Goal: Use online tool/utility: Utilize a website feature to perform a specific function

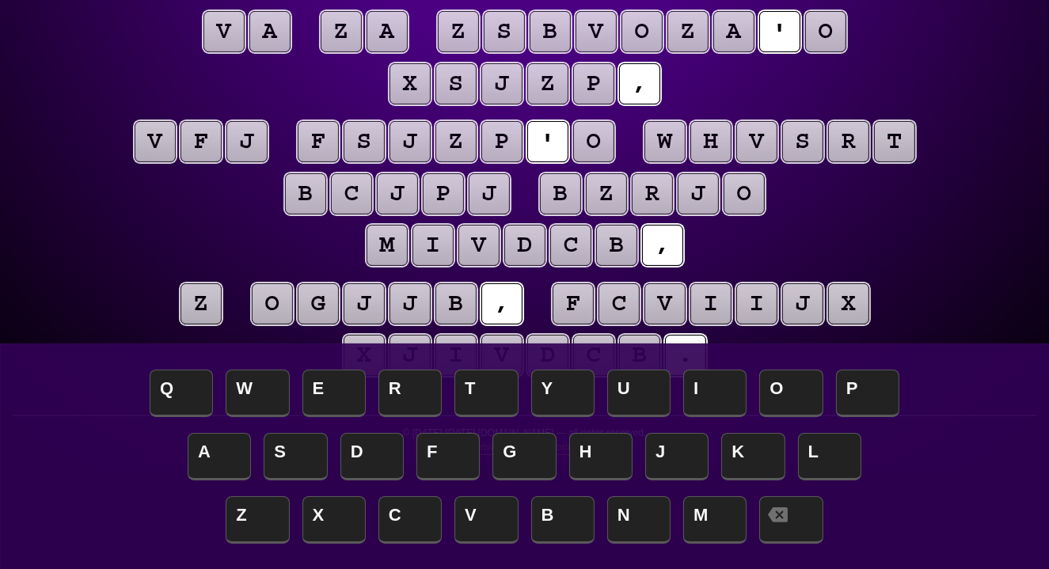
scroll to position [165, 0]
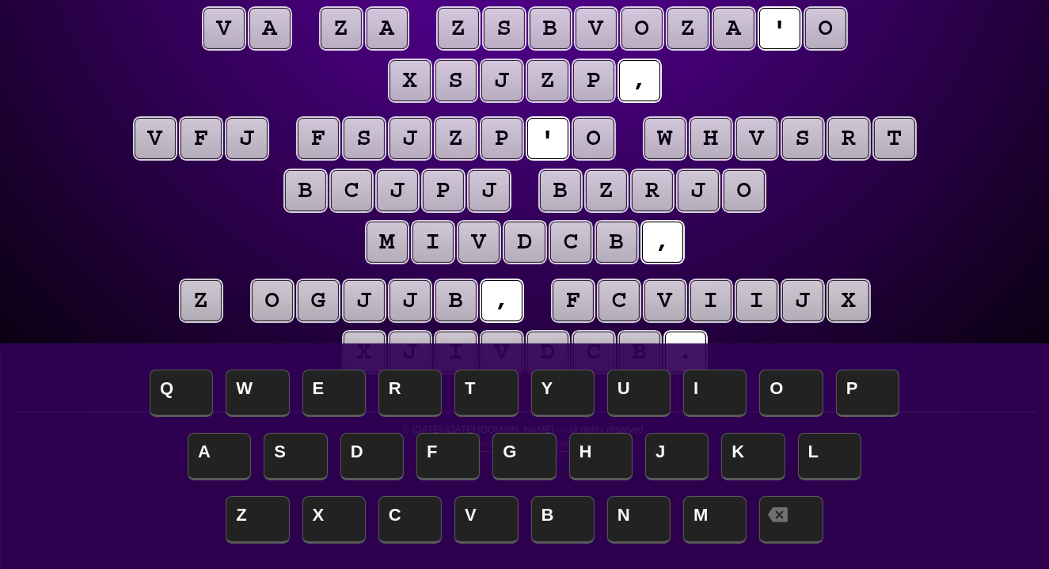
click at [842, 16] on puzzle-tile "o" at bounding box center [825, 28] width 41 height 41
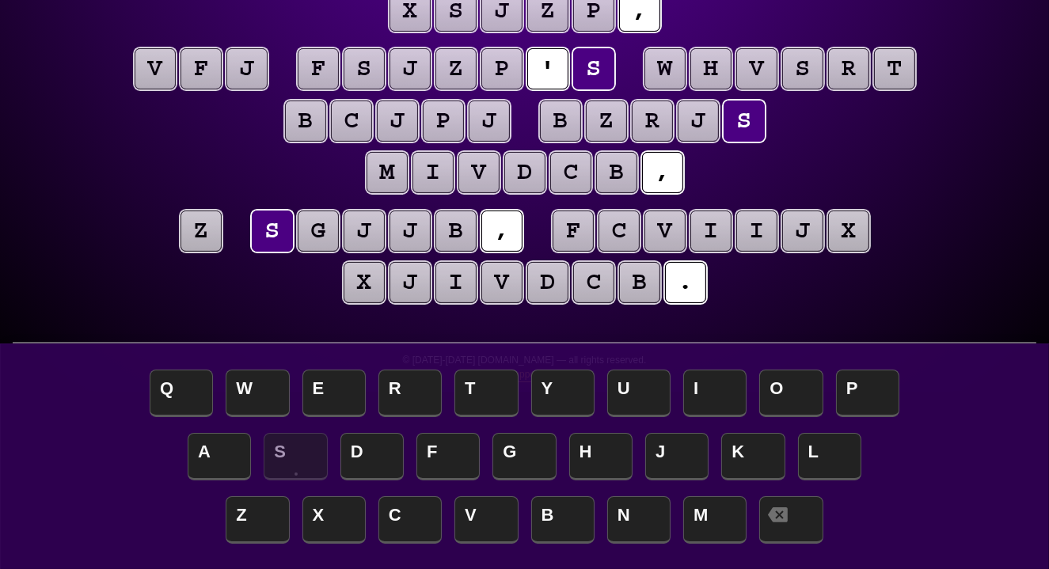
scroll to position [244, 0]
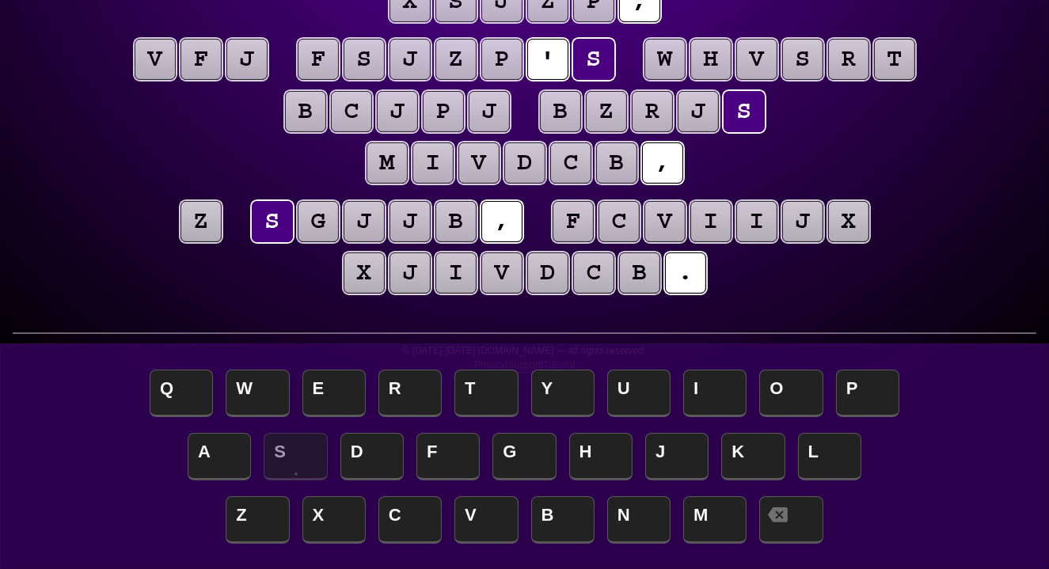
click at [211, 220] on puzzle-tile "z" at bounding box center [201, 221] width 41 height 41
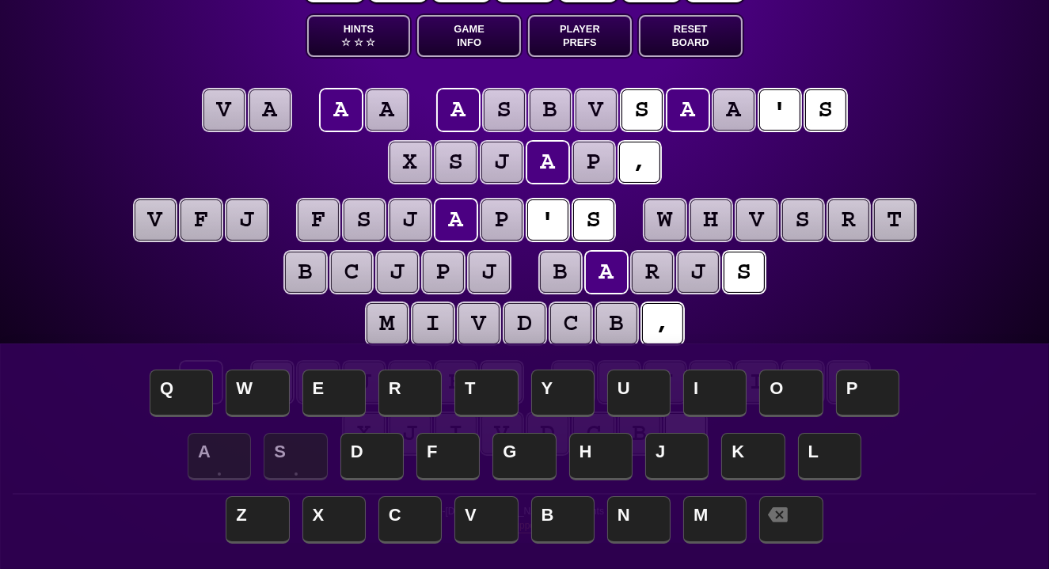
scroll to position [82, 0]
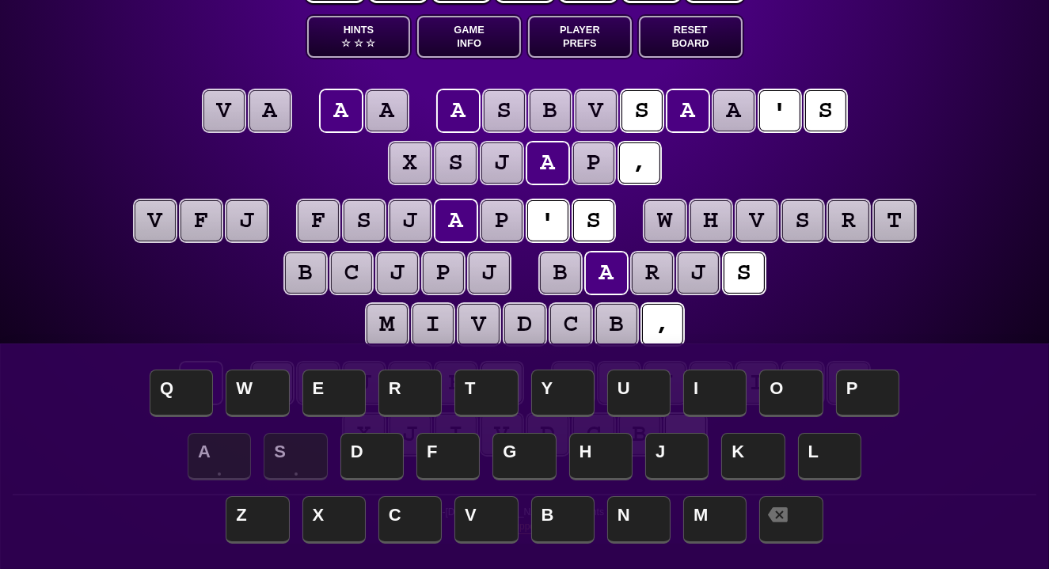
click at [492, 32] on button "Game Info" at bounding box center [469, 37] width 104 height 42
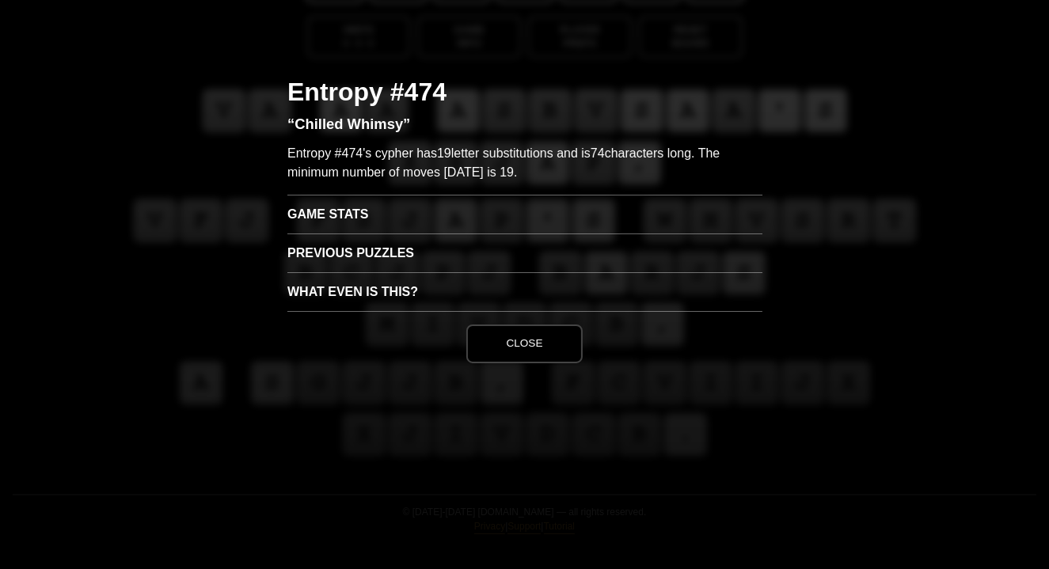
scroll to position [83, 0]
click at [354, 213] on h3 "Game Stats" at bounding box center [524, 214] width 475 height 39
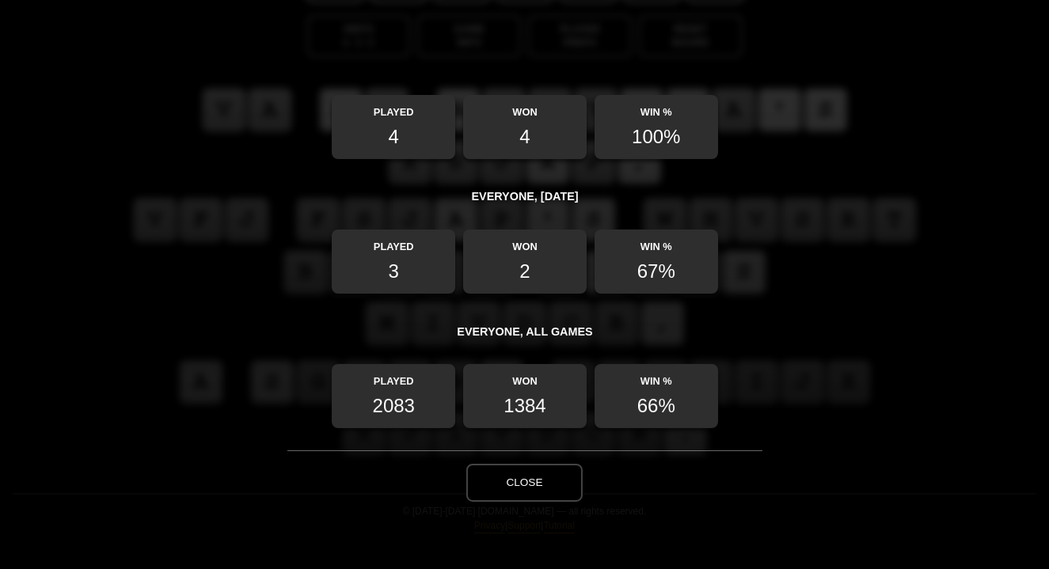
scroll to position [208, 0]
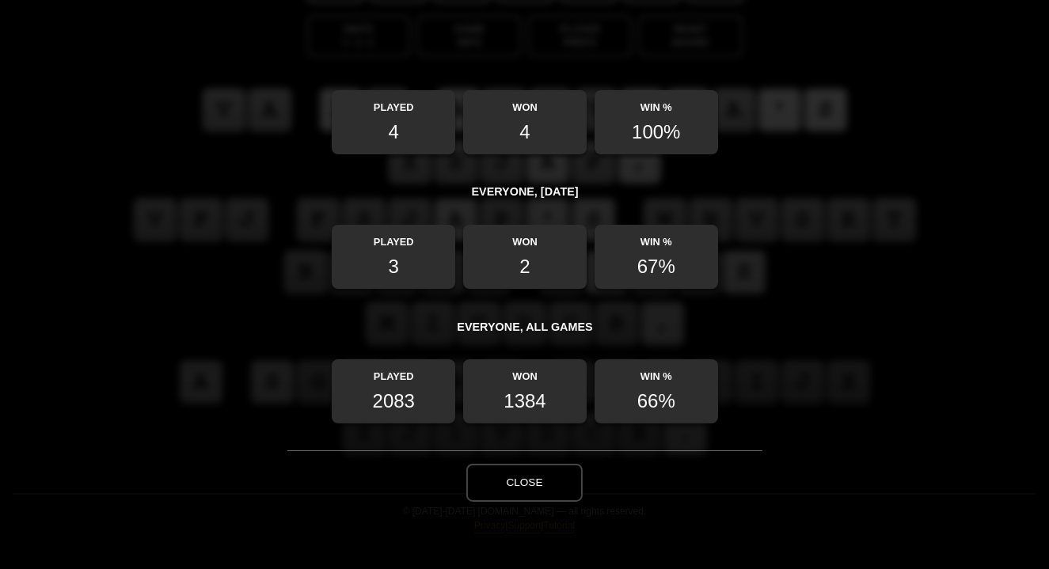
click at [515, 488] on button "Close" at bounding box center [524, 483] width 116 height 38
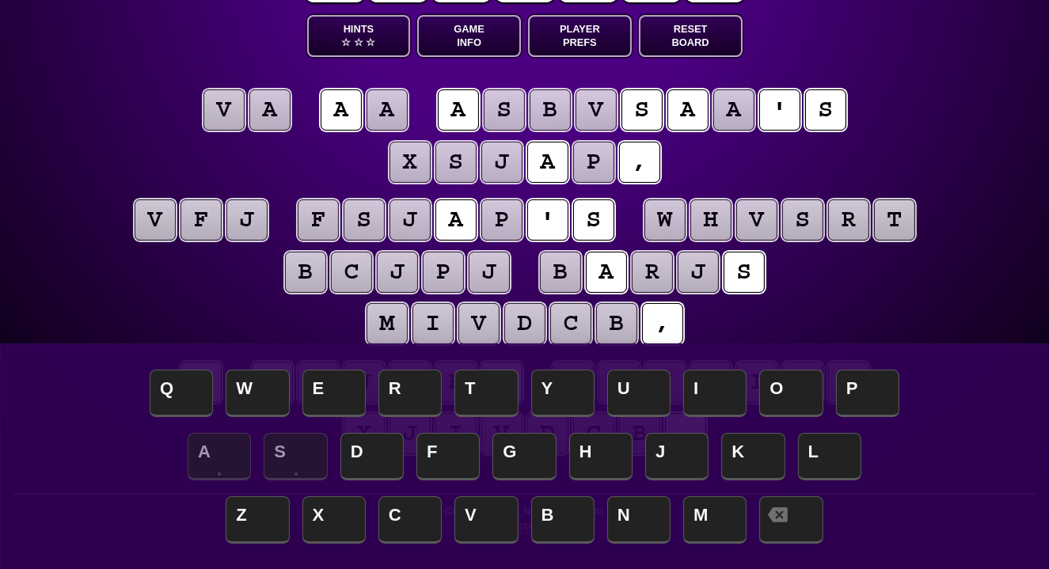
click at [228, 113] on puzzle-tile "v" at bounding box center [223, 109] width 41 height 41
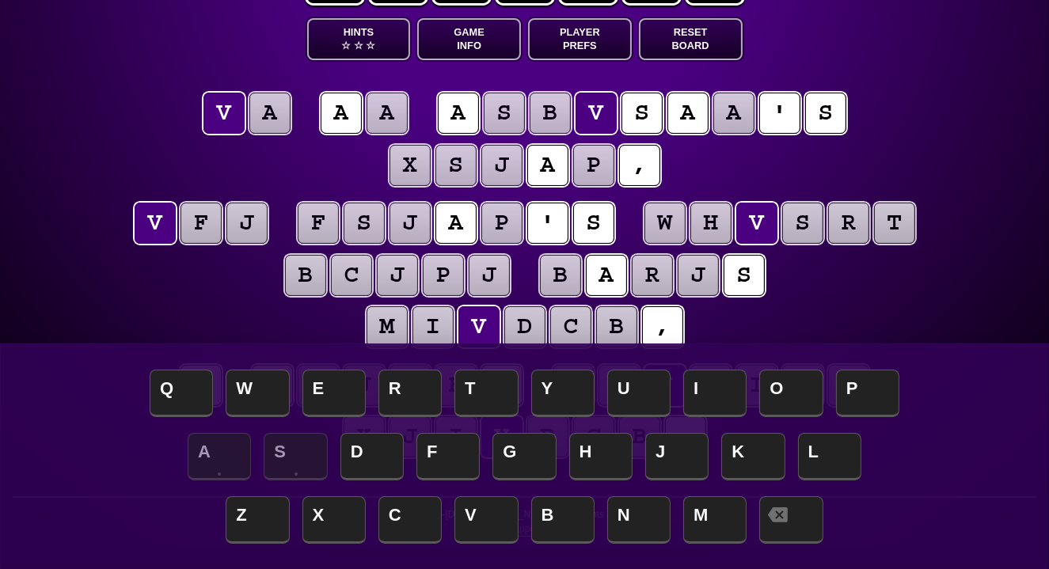
scroll to position [75, 0]
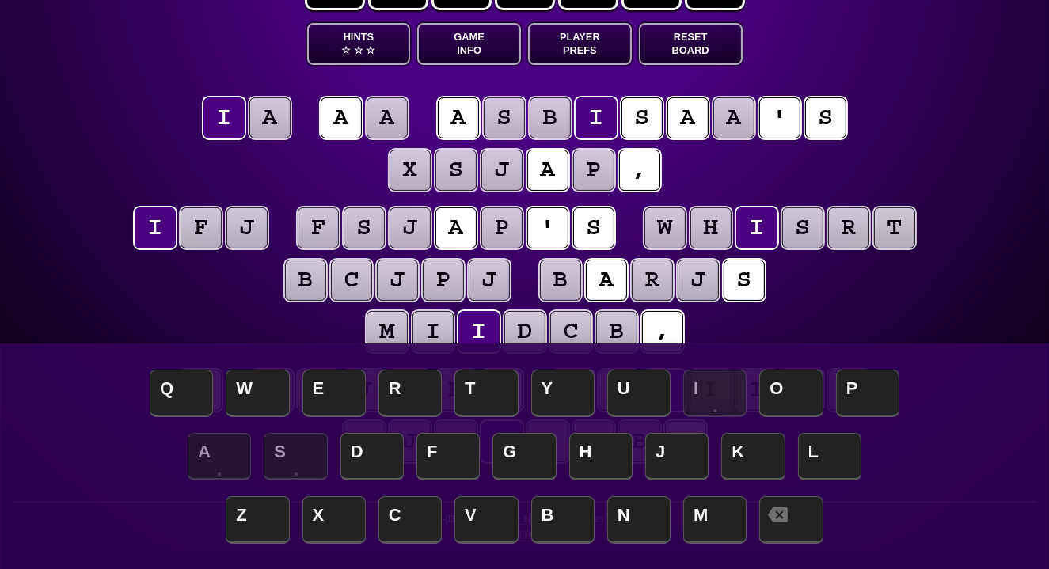
click at [266, 122] on puzzle-tile "a" at bounding box center [269, 117] width 41 height 41
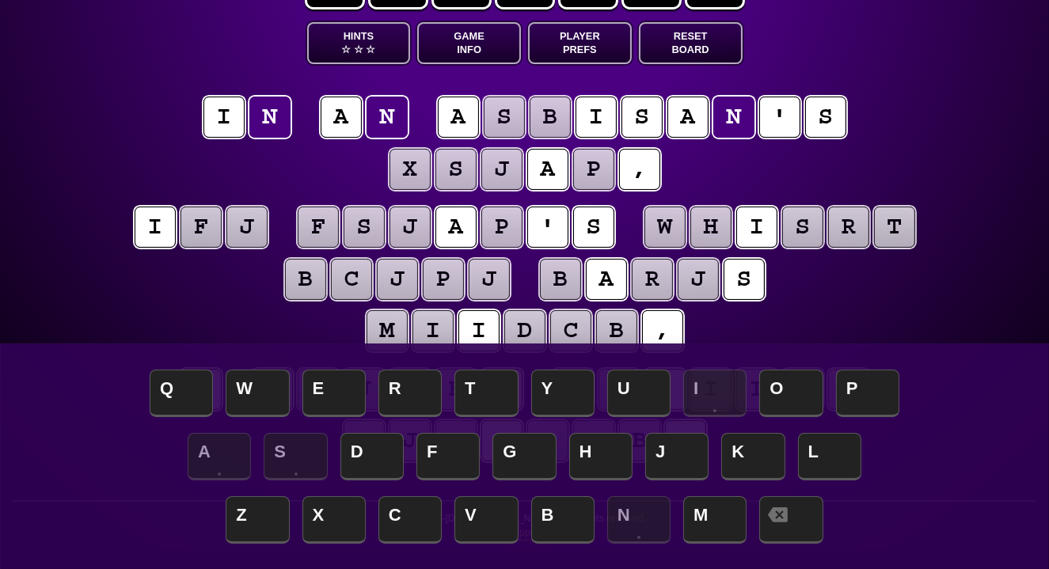
click at [113, 154] on div "e n t r o p y Hints ☆ ☆ ☆ Game Info Player Prefs Reset Board i n a n a s b i s …" at bounding box center [524, 237] width 1049 height 626
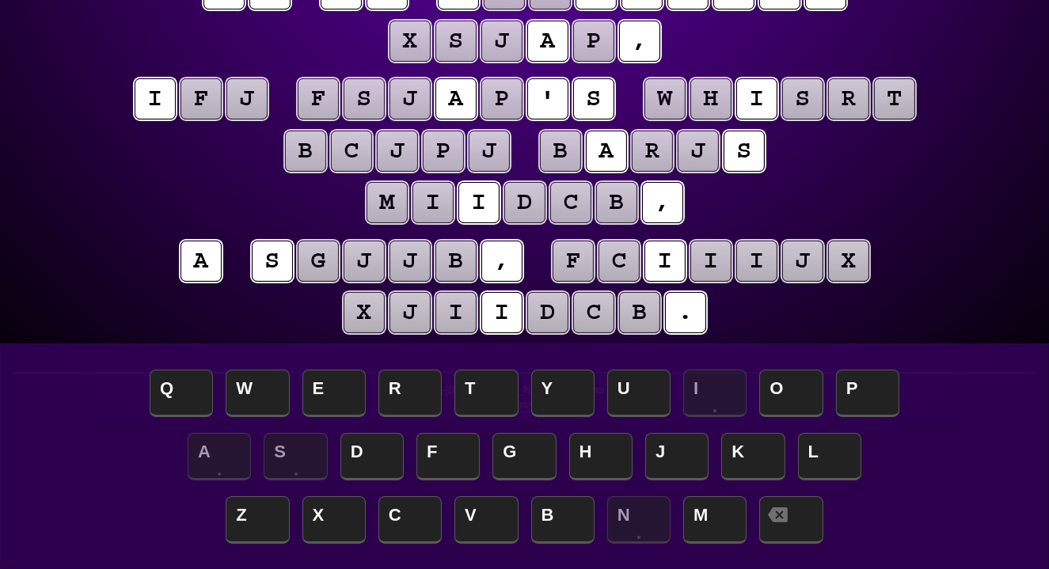
scroll to position [209, 0]
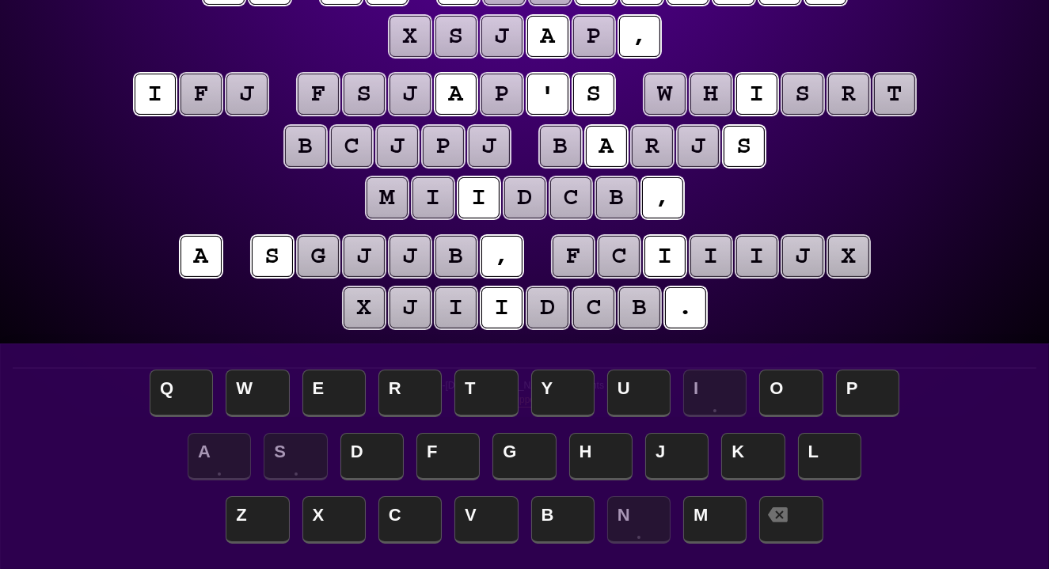
click at [367, 260] on puzzle-tile "j" at bounding box center [364, 256] width 41 height 41
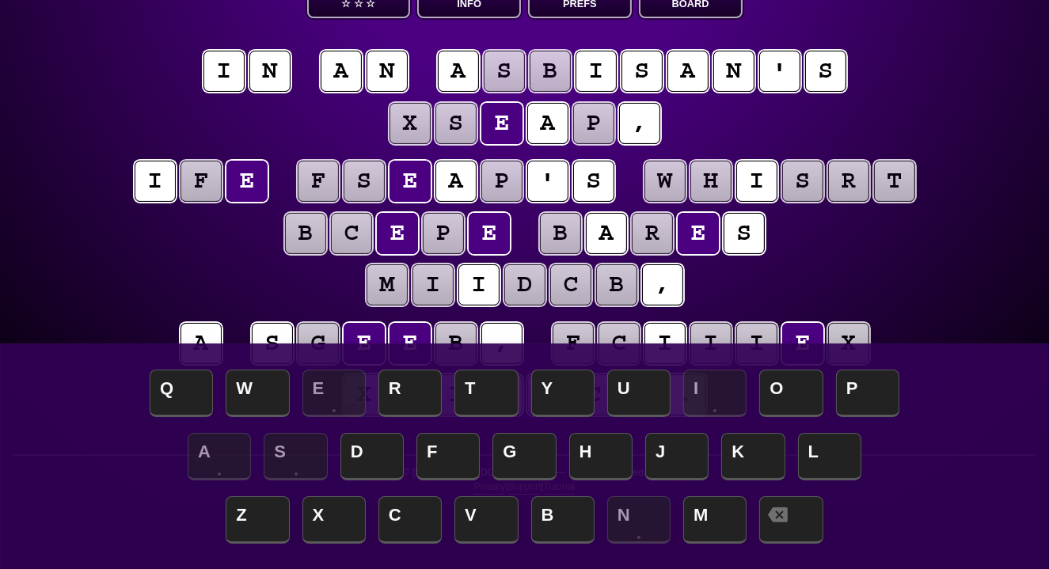
scroll to position [128, 0]
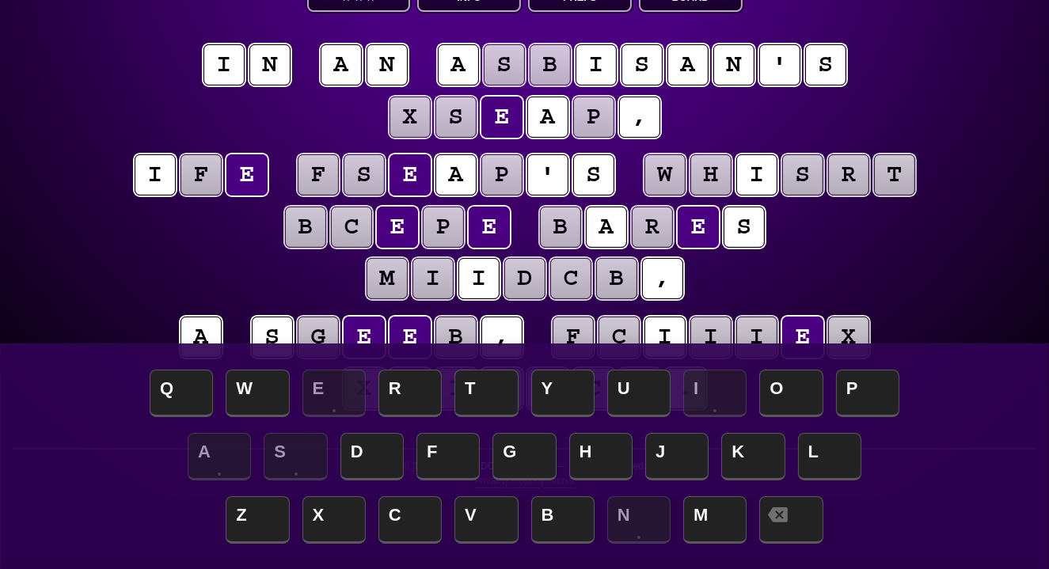
click at [326, 112] on puzzle-line "i n a n a s b i s a n ' s x s e a p ," at bounding box center [525, 92] width 811 height 104
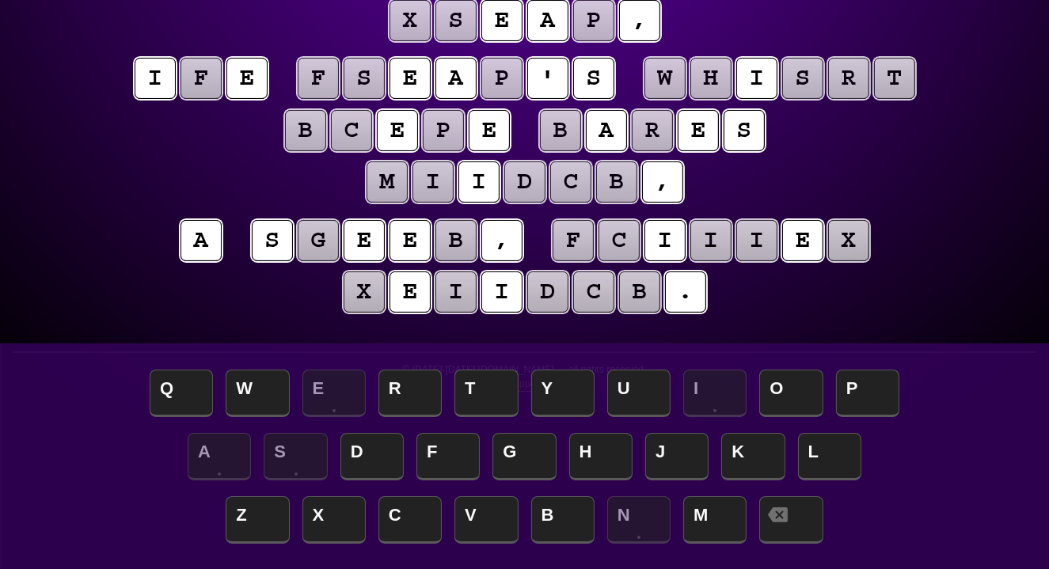
scroll to position [222, 0]
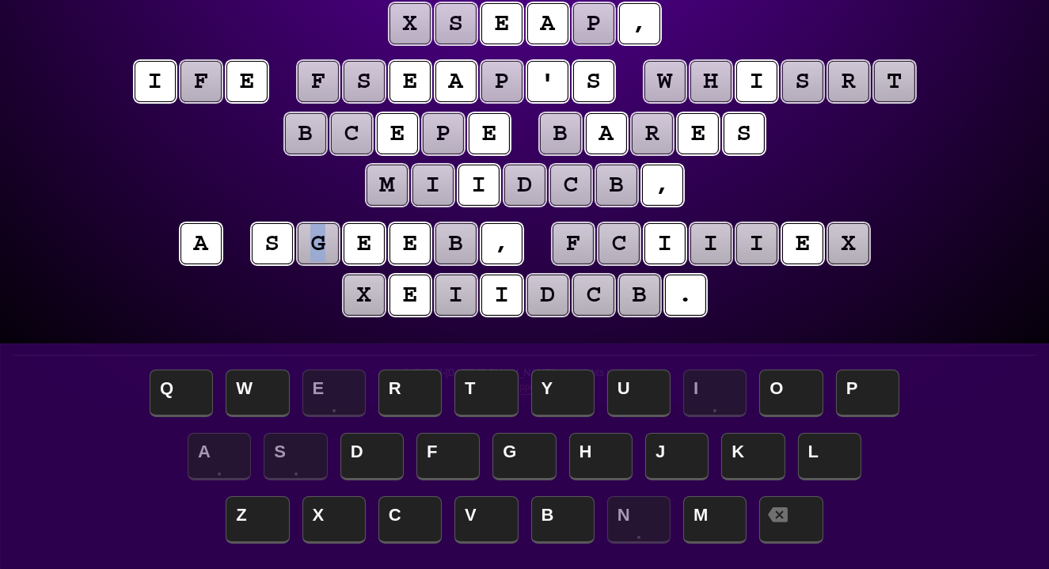
click at [314, 256] on puzzle-tile "g" at bounding box center [318, 243] width 41 height 41
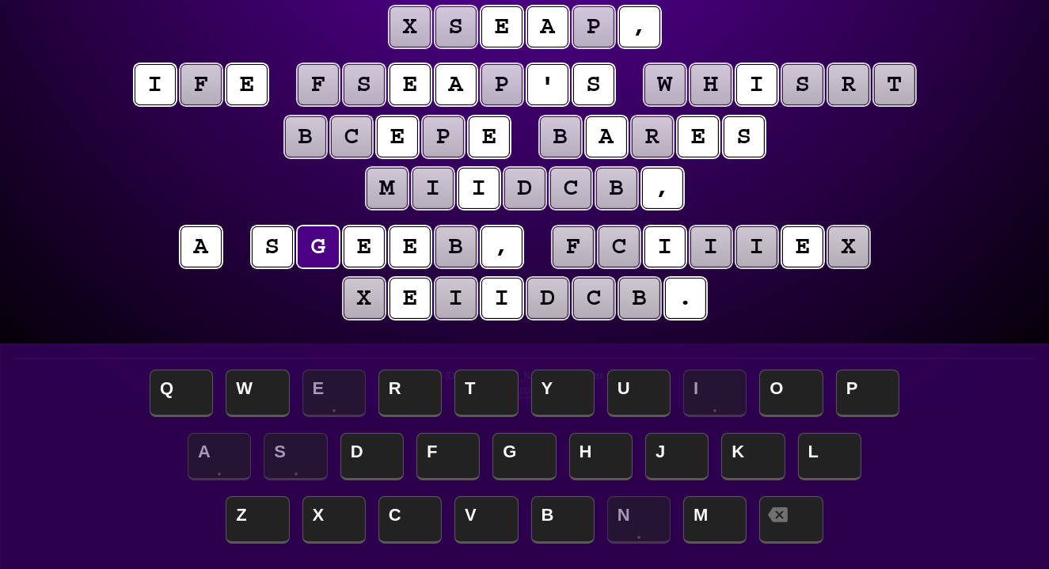
click at [298, 185] on puzzle-line "i f e f s e a p ' s w h i s r t b c e p e b a r e s m i i d c b ," at bounding box center [525, 138] width 811 height 156
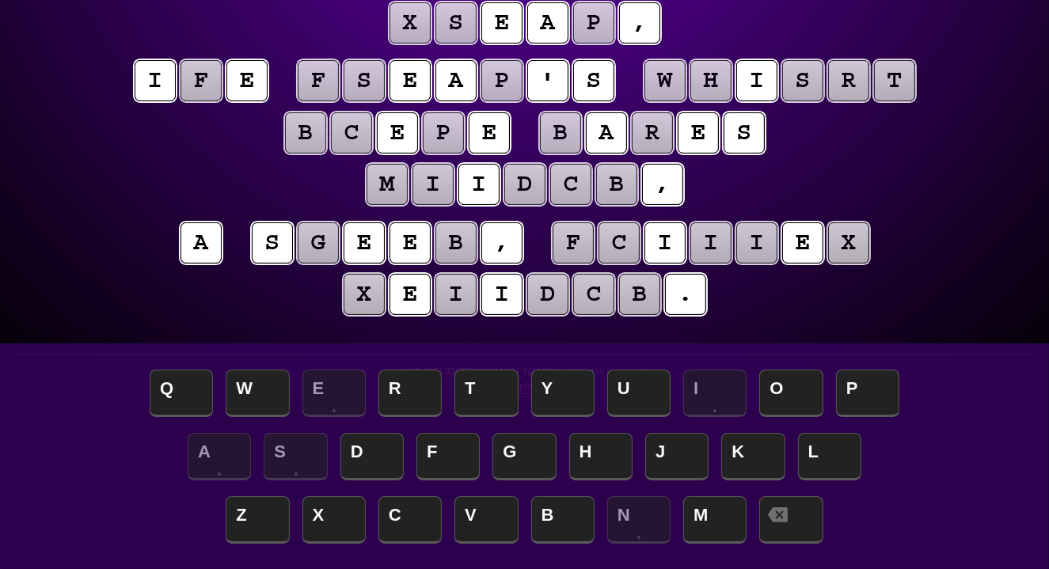
scroll to position [221, 0]
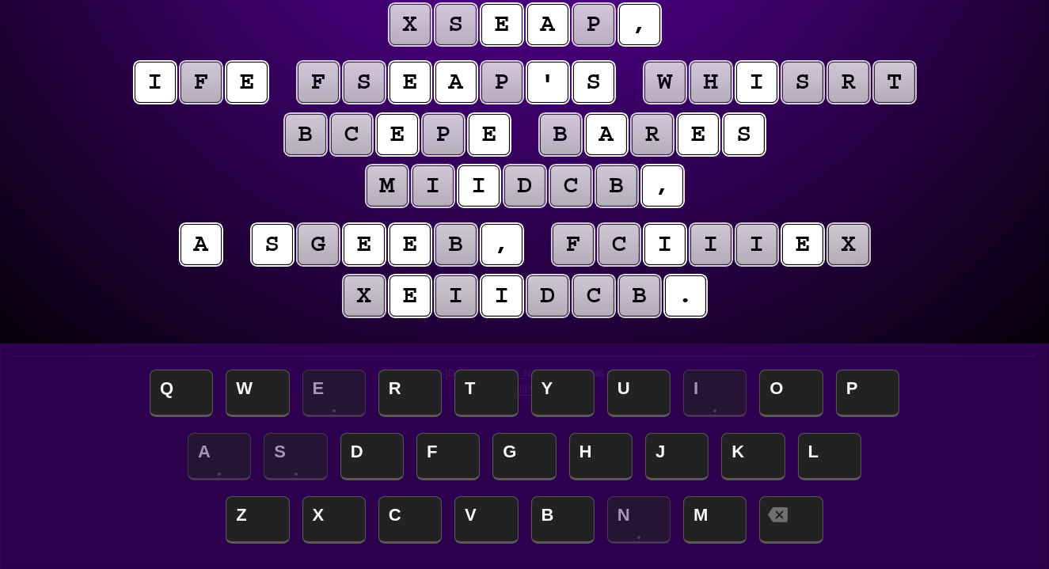
click at [304, 139] on puzzle-tile "b" at bounding box center [305, 134] width 41 height 41
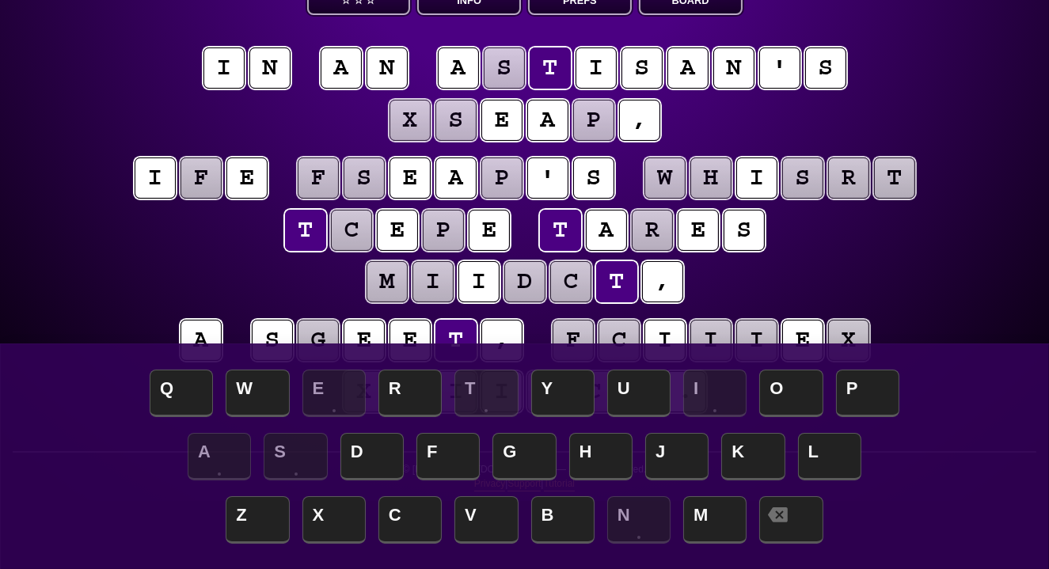
scroll to position [127, 0]
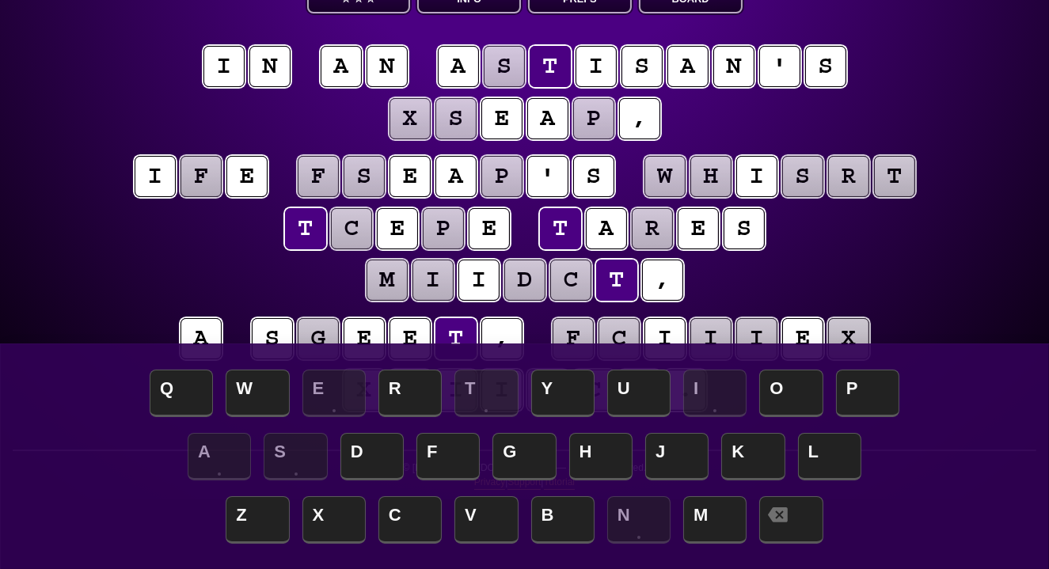
click at [505, 67] on puzzle-tile "s" at bounding box center [504, 66] width 41 height 41
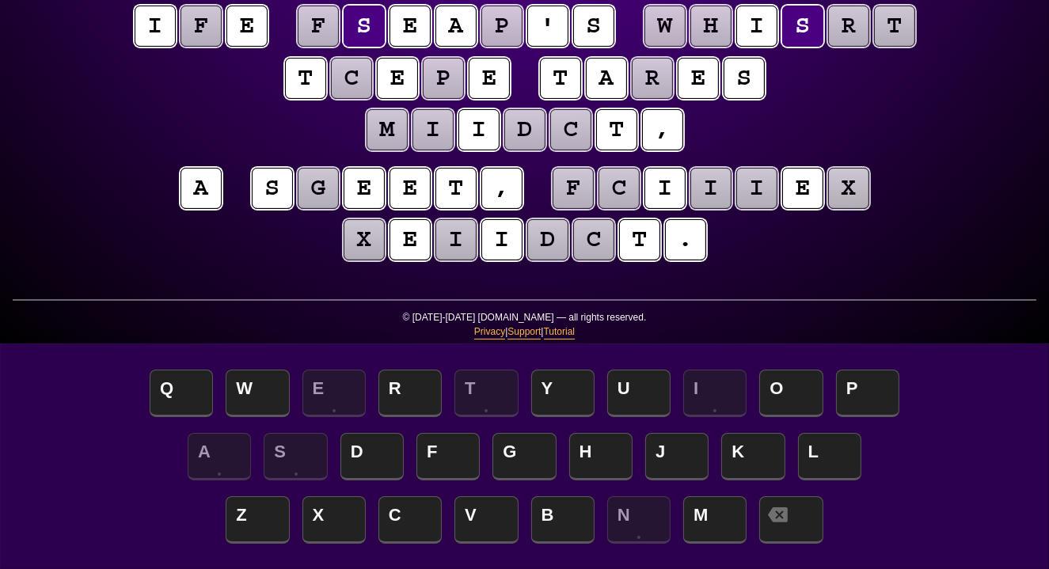
scroll to position [307, 0]
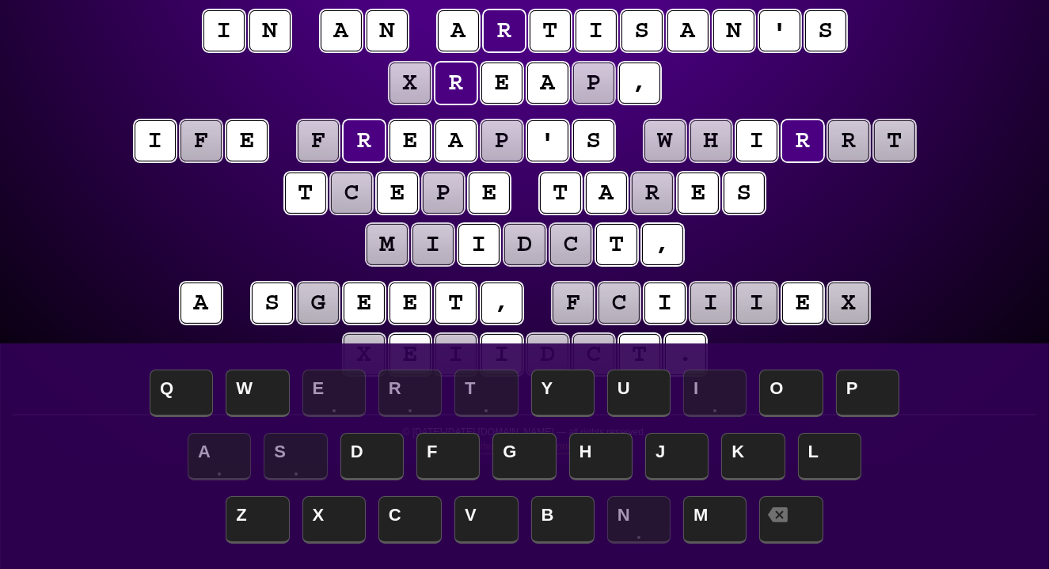
click at [158, 94] on puzzle-line "i n a n a r t i s a n ' s x r e a p ," at bounding box center [525, 58] width 811 height 104
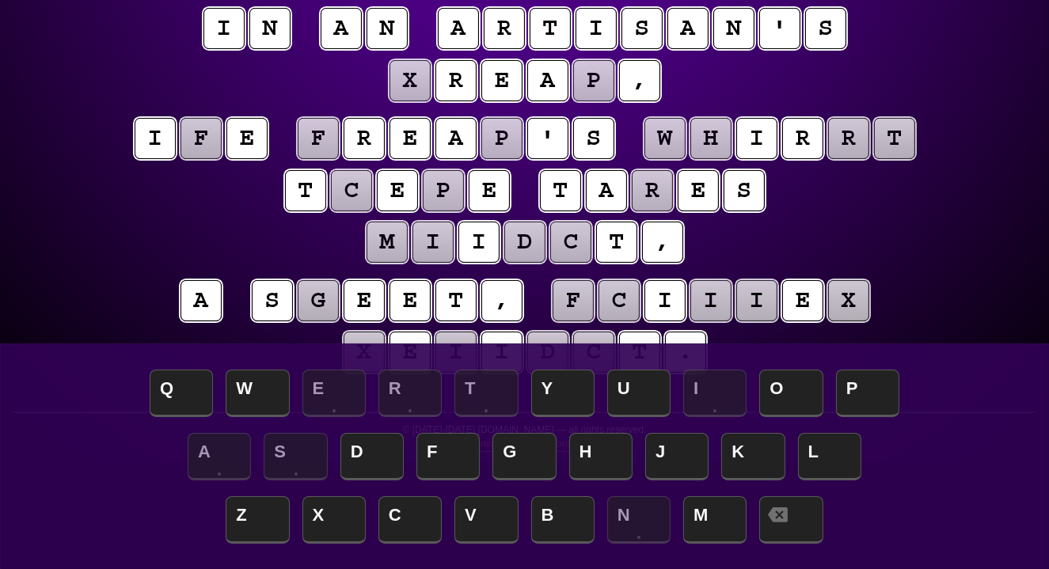
scroll to position [164, 0]
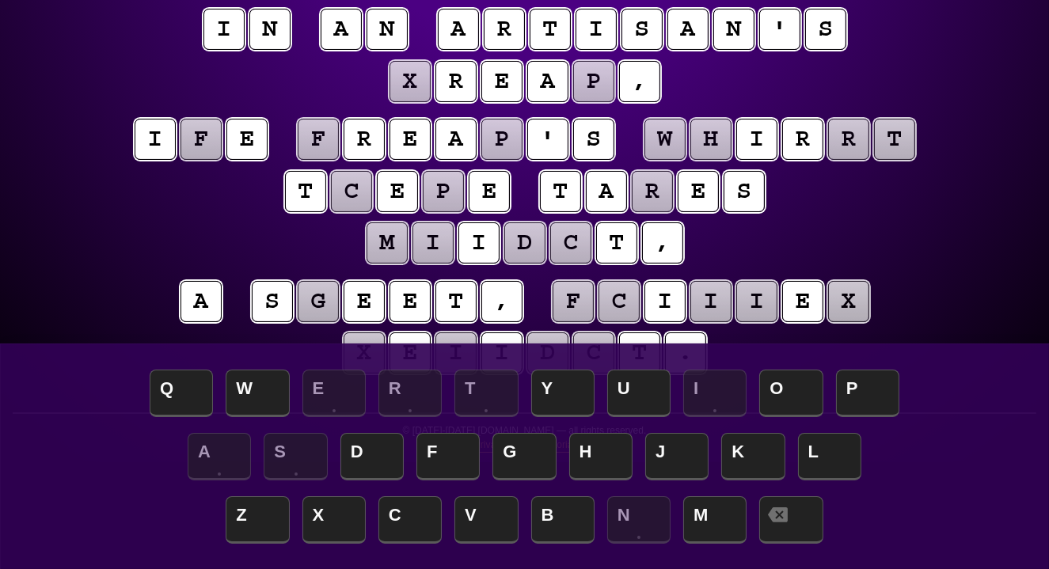
click at [416, 82] on puzzle-tile "x" at bounding box center [410, 81] width 41 height 41
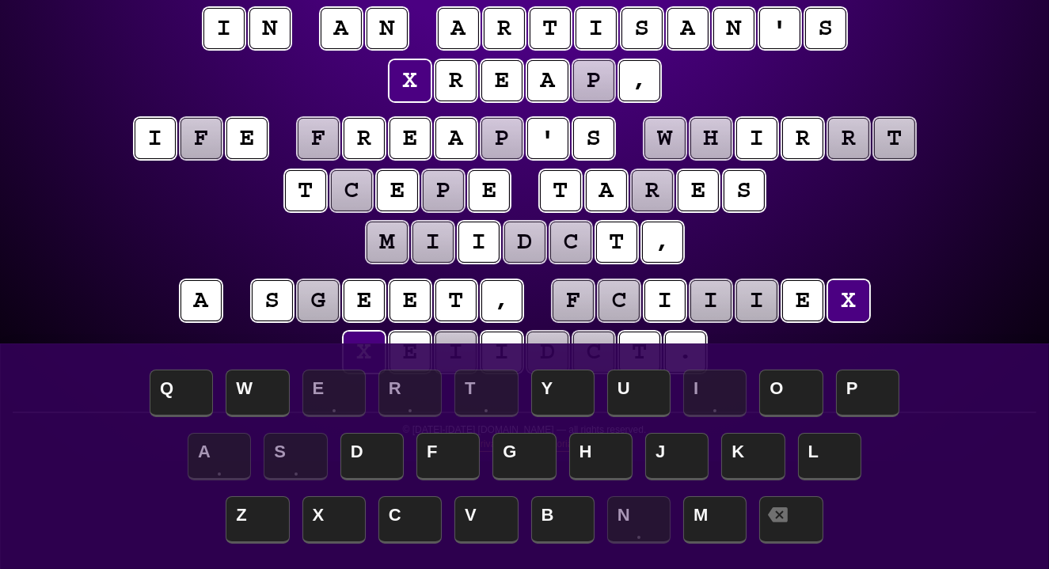
scroll to position [162, 0]
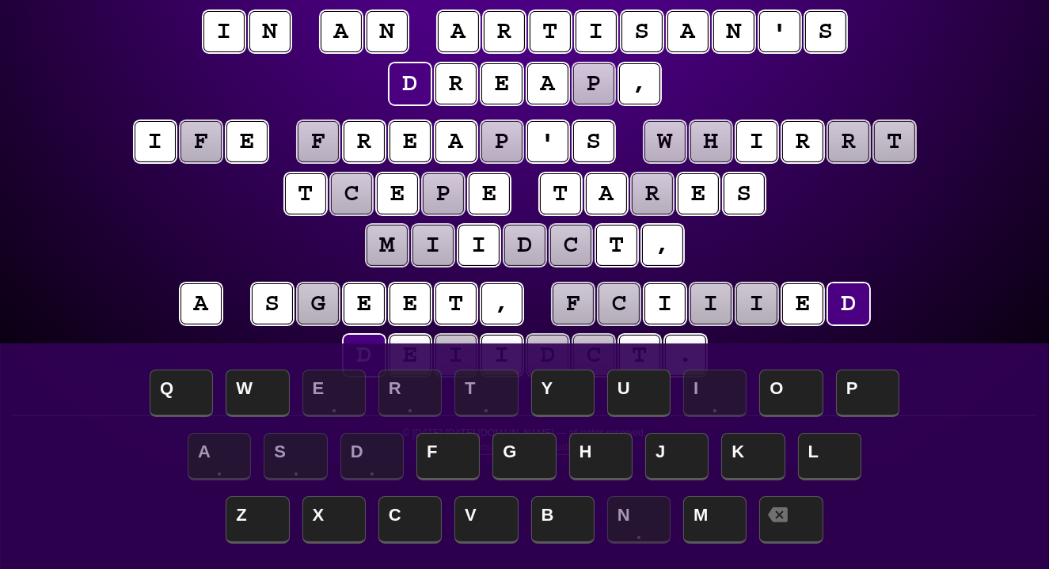
click at [593, 87] on puzzle-tile "p" at bounding box center [593, 83] width 41 height 41
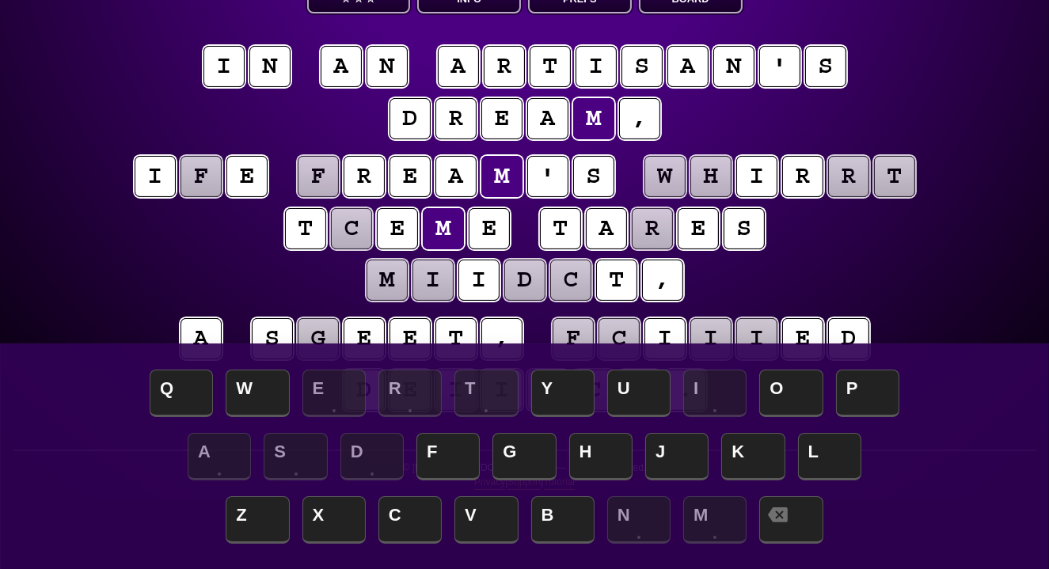
scroll to position [127, 0]
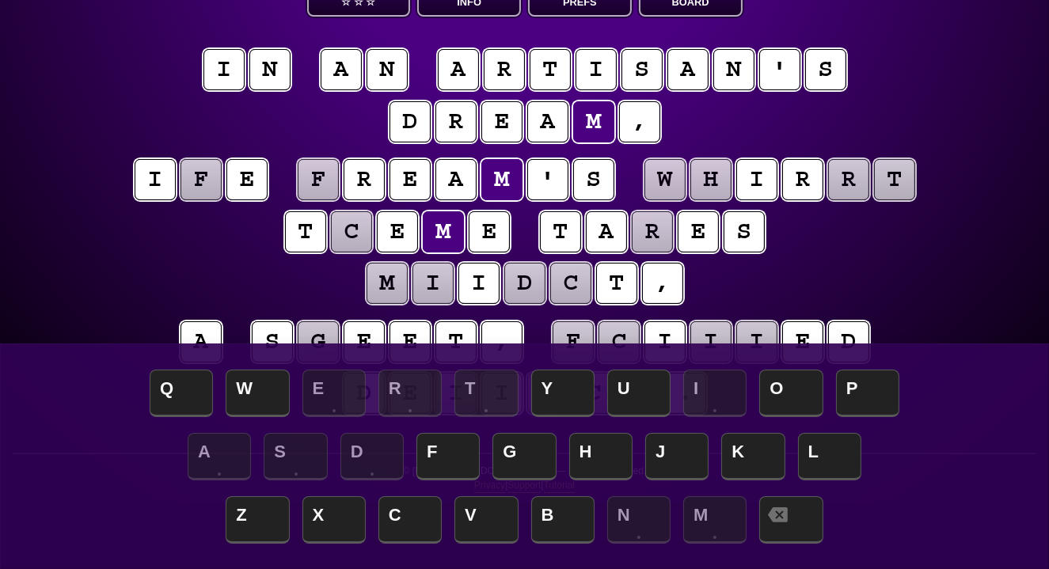
click at [206, 181] on puzzle-tile "f" at bounding box center [201, 179] width 41 height 41
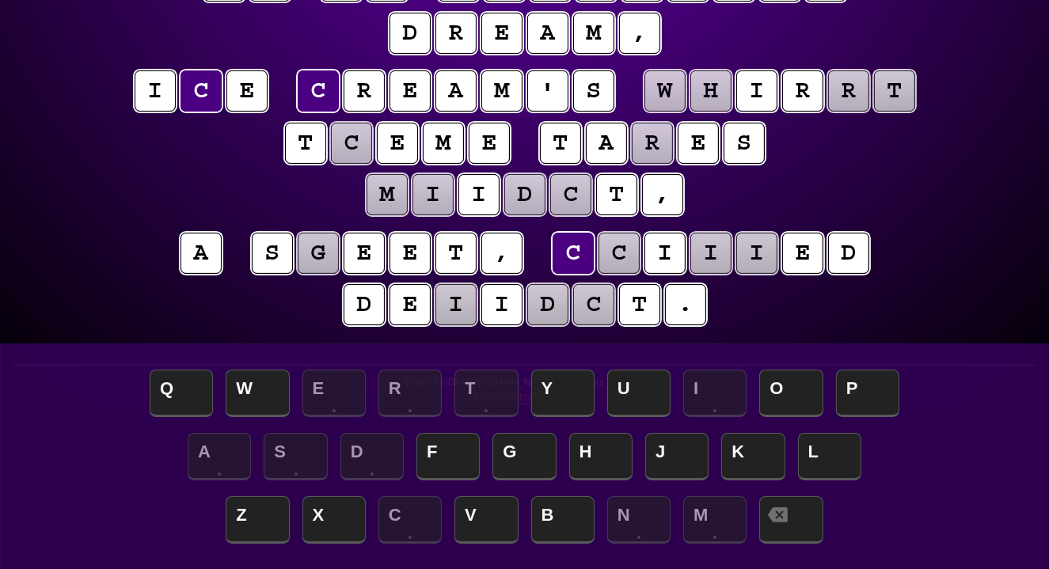
scroll to position [212, 0]
click at [357, 147] on puzzle-tile "c" at bounding box center [351, 143] width 41 height 41
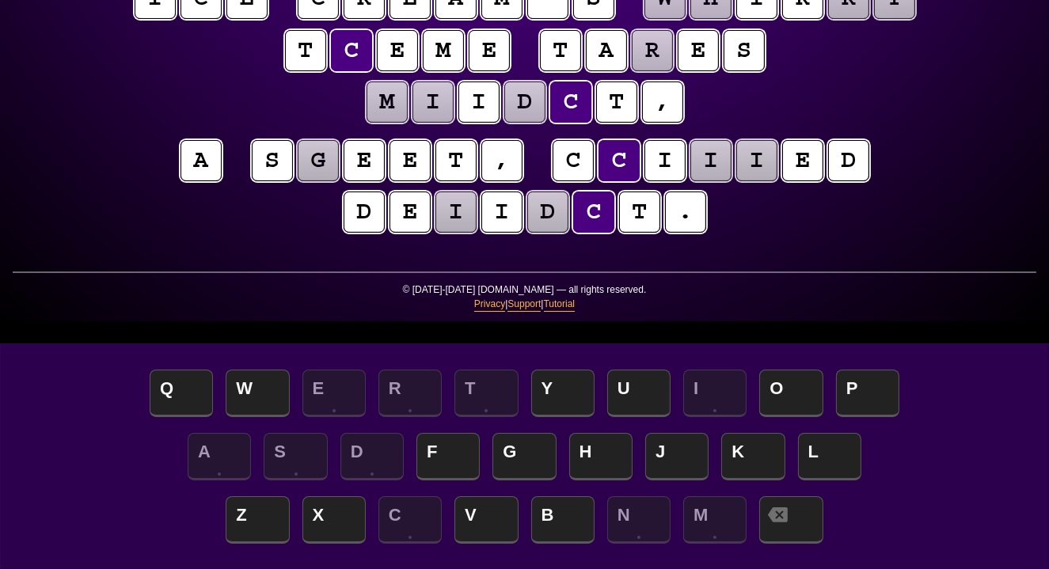
scroll to position [307, 0]
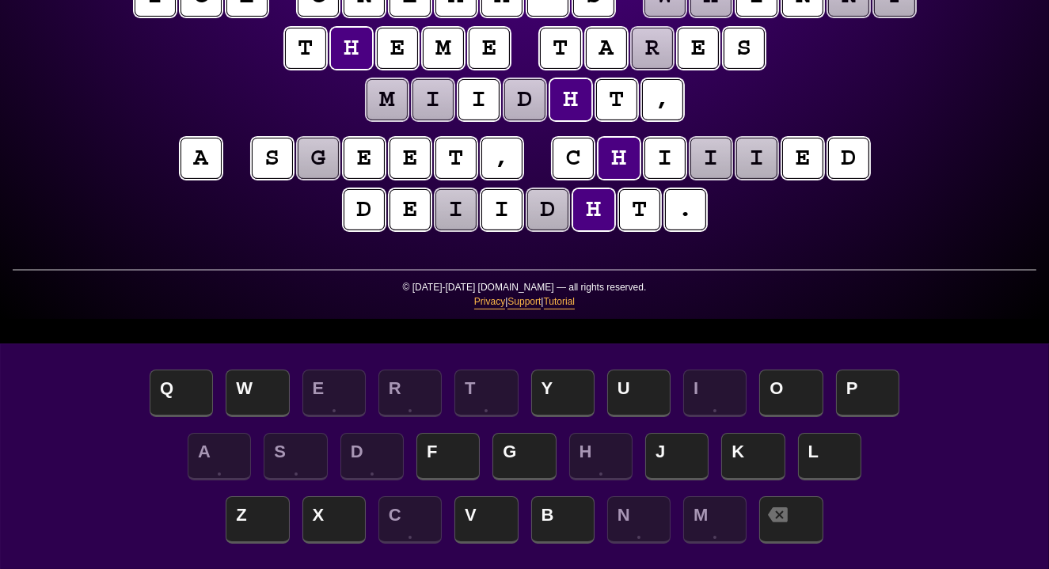
click at [541, 211] on puzzle-tile "d" at bounding box center [547, 209] width 41 height 41
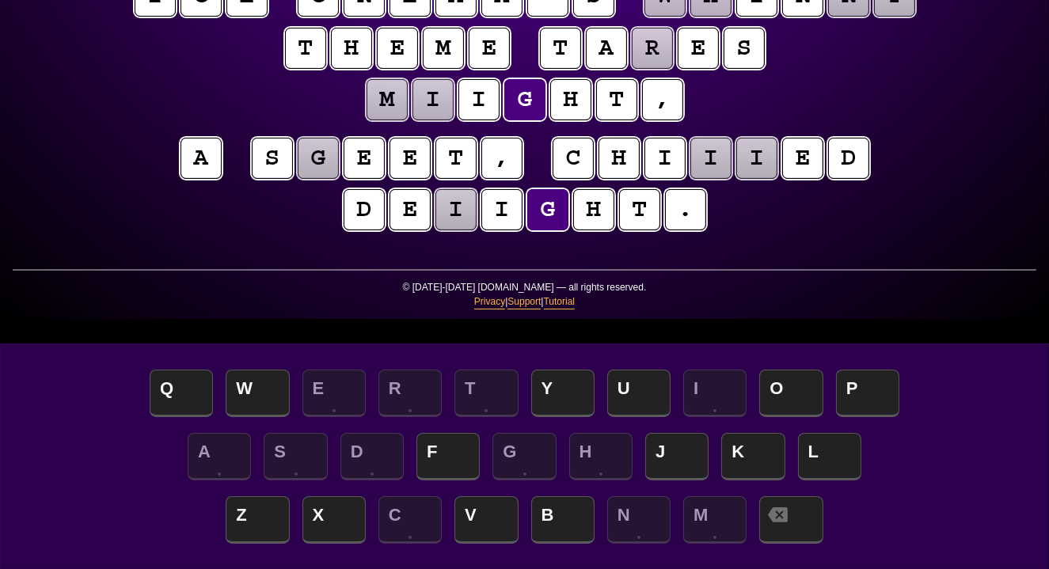
click at [447, 215] on puzzle-tile "i" at bounding box center [455, 209] width 41 height 41
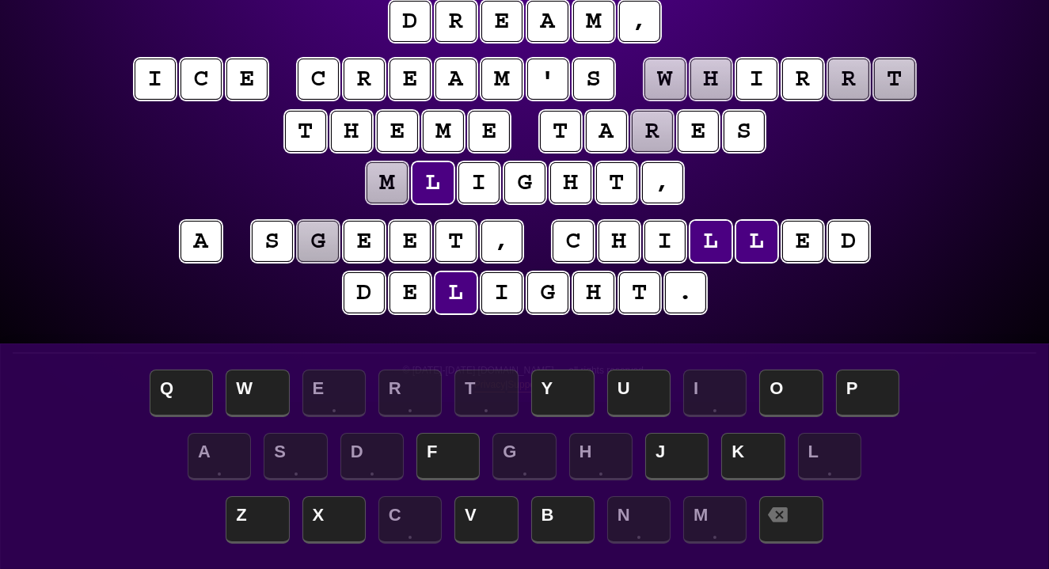
scroll to position [226, 0]
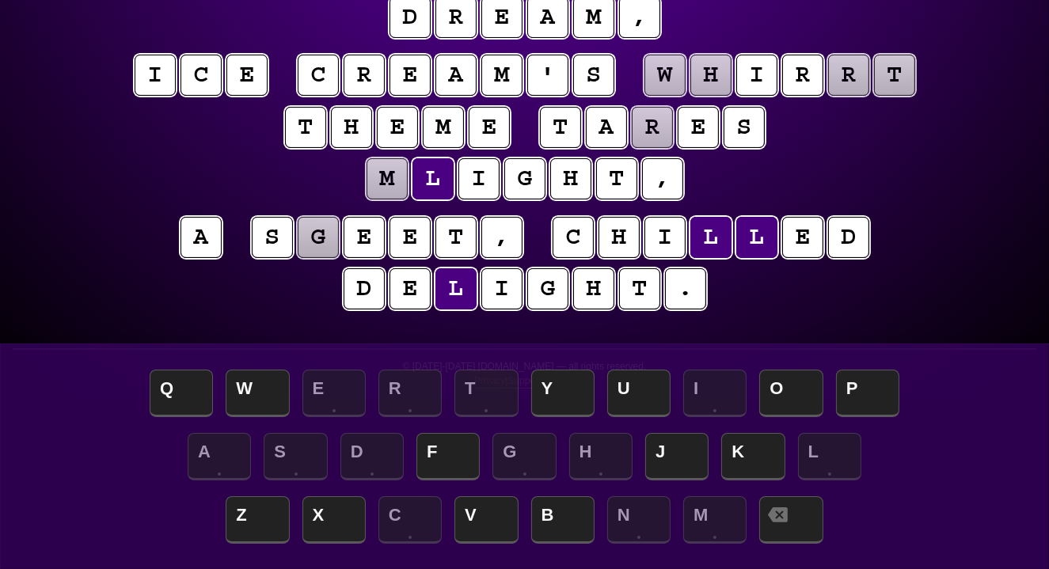
click at [329, 240] on puzzle-tile "g" at bounding box center [318, 237] width 41 height 41
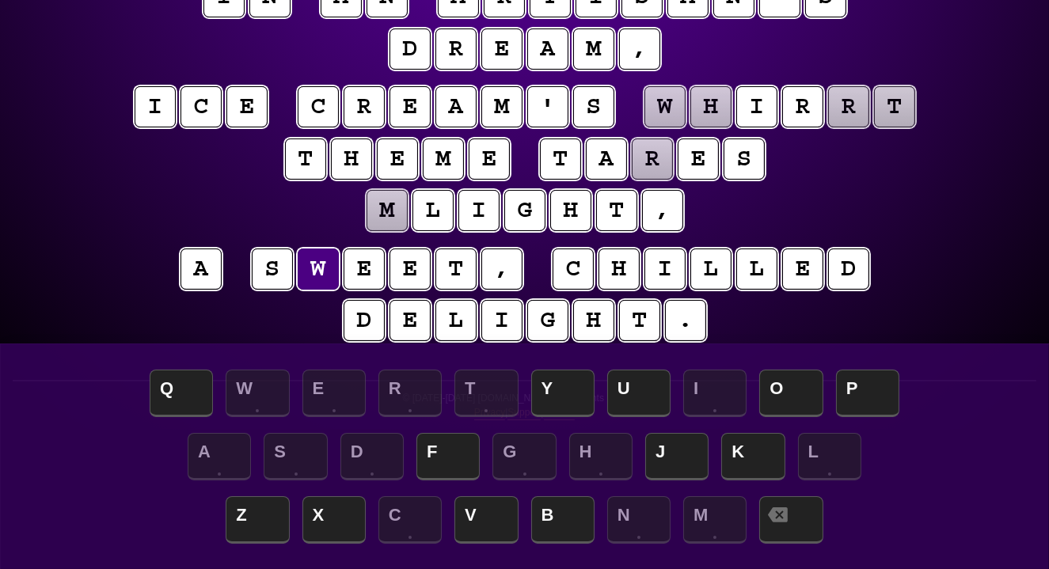
scroll to position [199, 0]
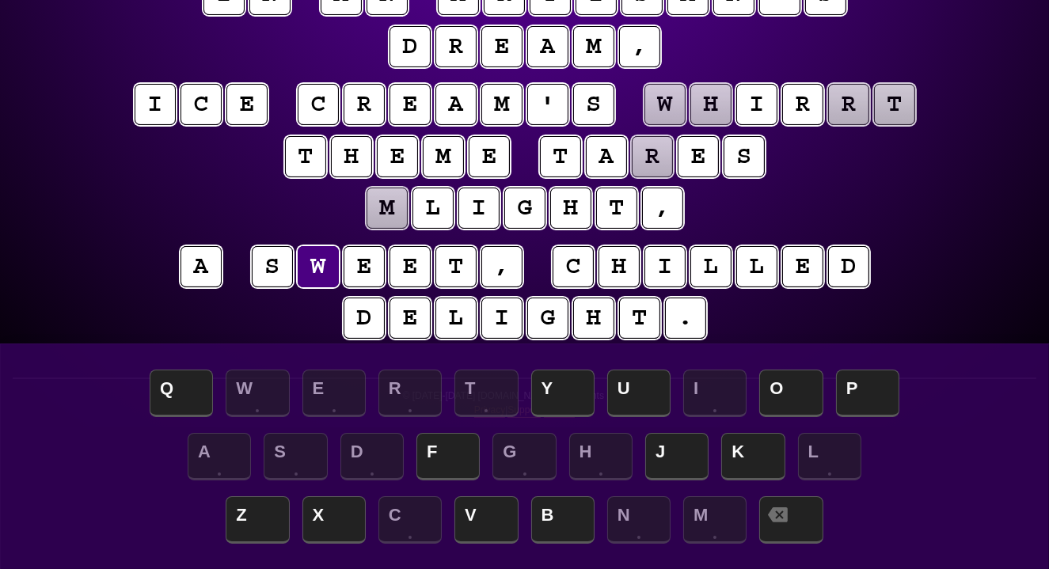
click at [647, 173] on puzzle-tile "r" at bounding box center [652, 156] width 41 height 41
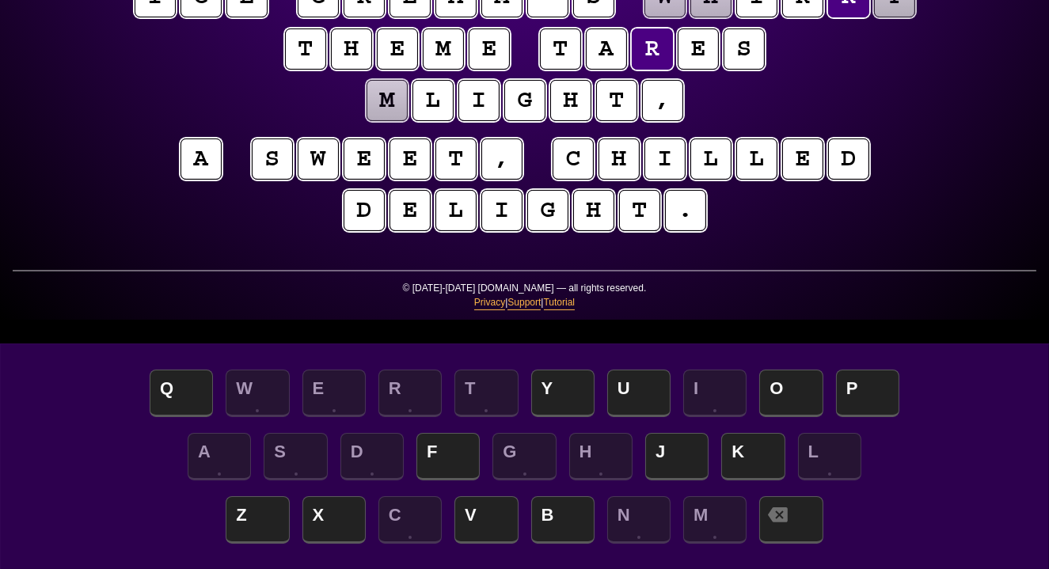
scroll to position [307, 0]
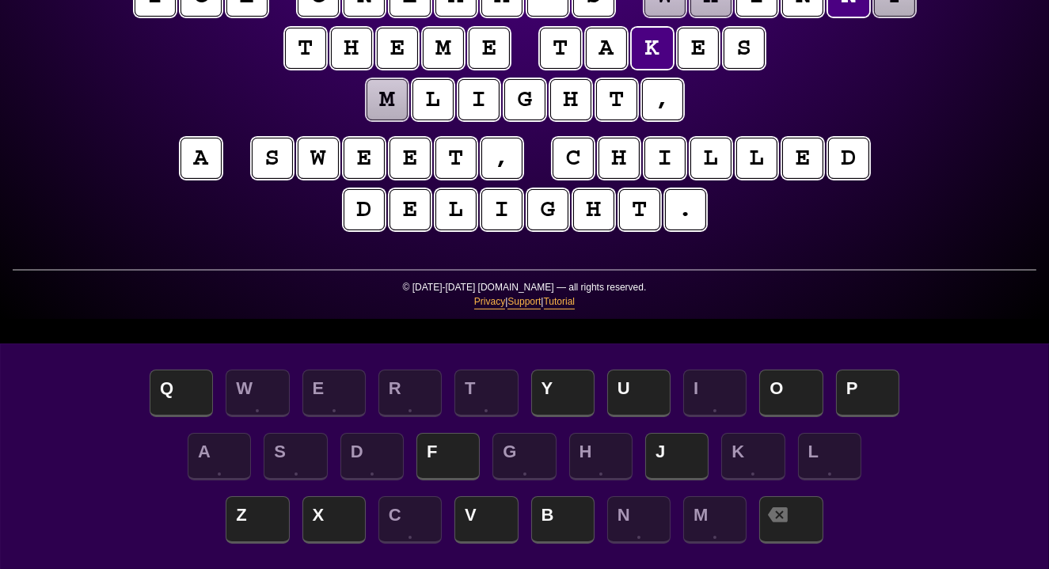
click at [397, 112] on puzzle-tile "m" at bounding box center [387, 99] width 41 height 41
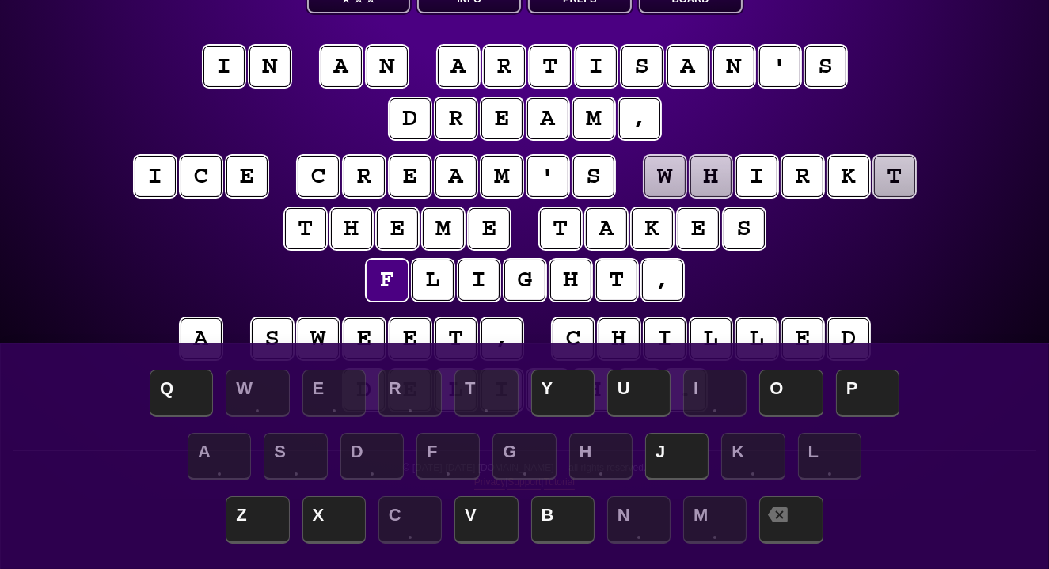
scroll to position [127, 0]
click at [892, 182] on puzzle-tile "t" at bounding box center [894, 176] width 41 height 41
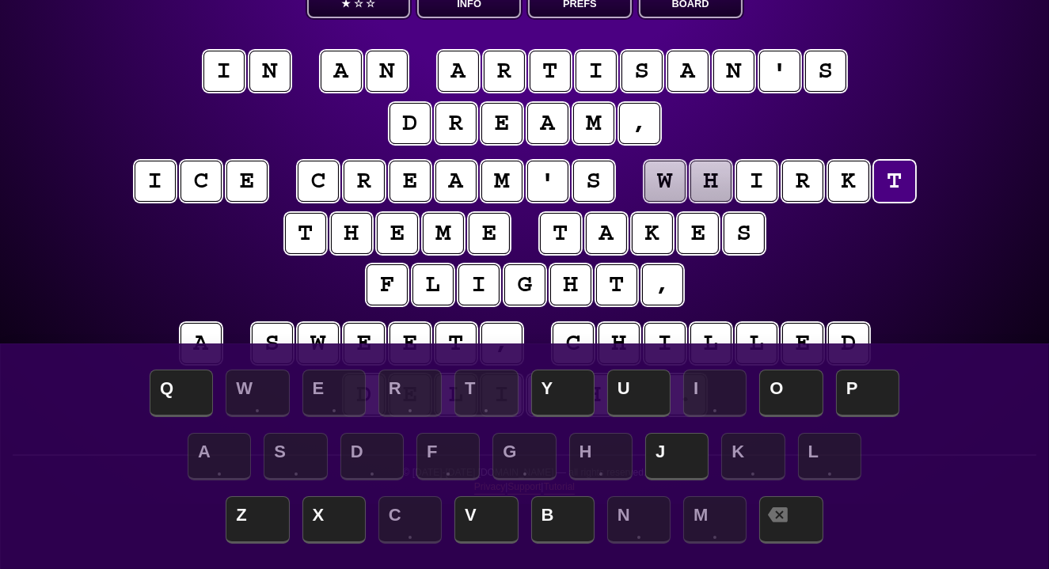
scroll to position [122, 0]
click at [663, 182] on puzzle-tile "w" at bounding box center [664, 181] width 41 height 41
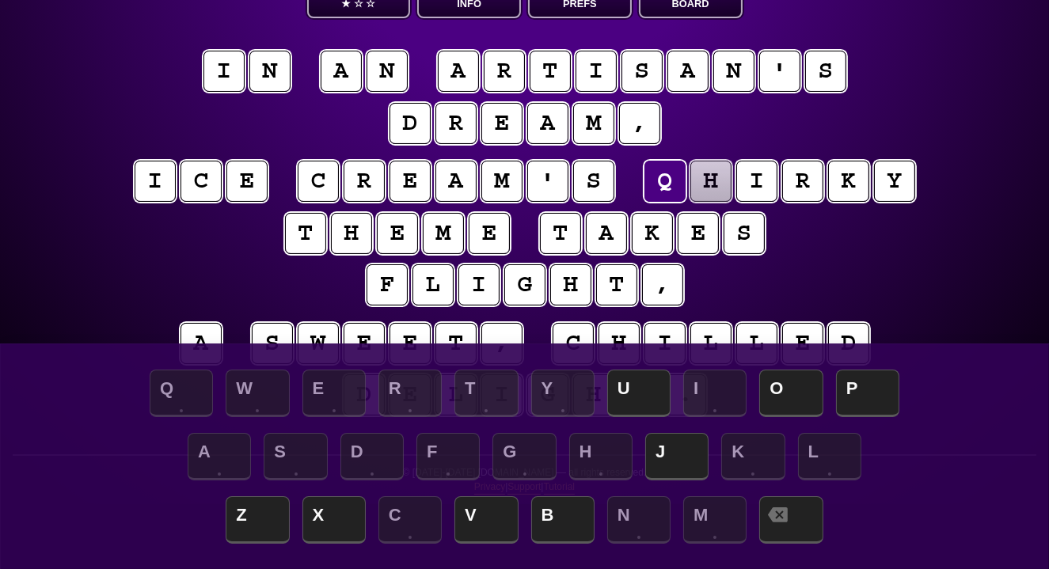
click at [713, 188] on puzzle-tile "h" at bounding box center [710, 181] width 41 height 41
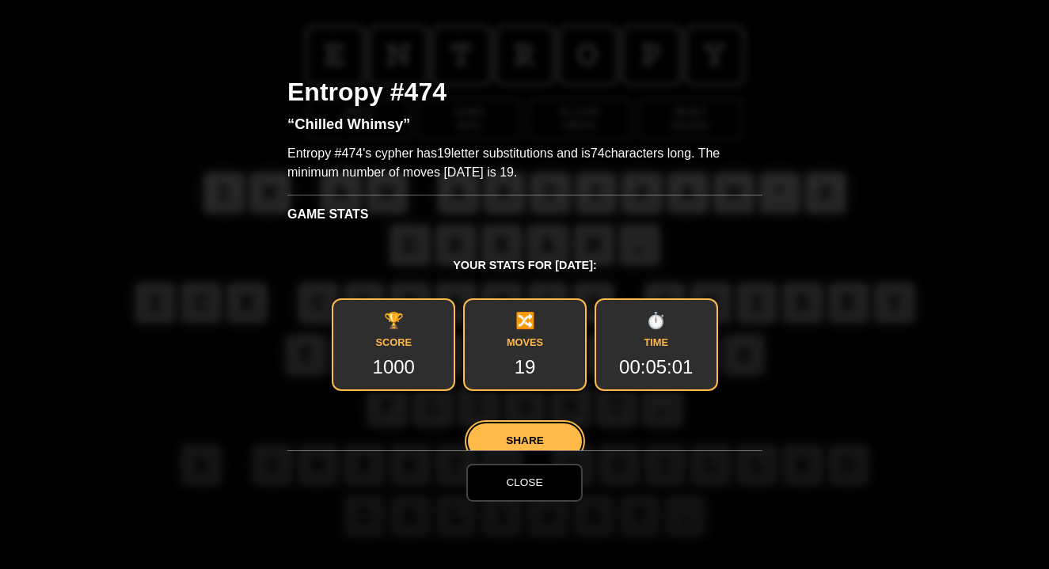
scroll to position [0, 0]
click at [532, 491] on button "Close" at bounding box center [524, 483] width 116 height 38
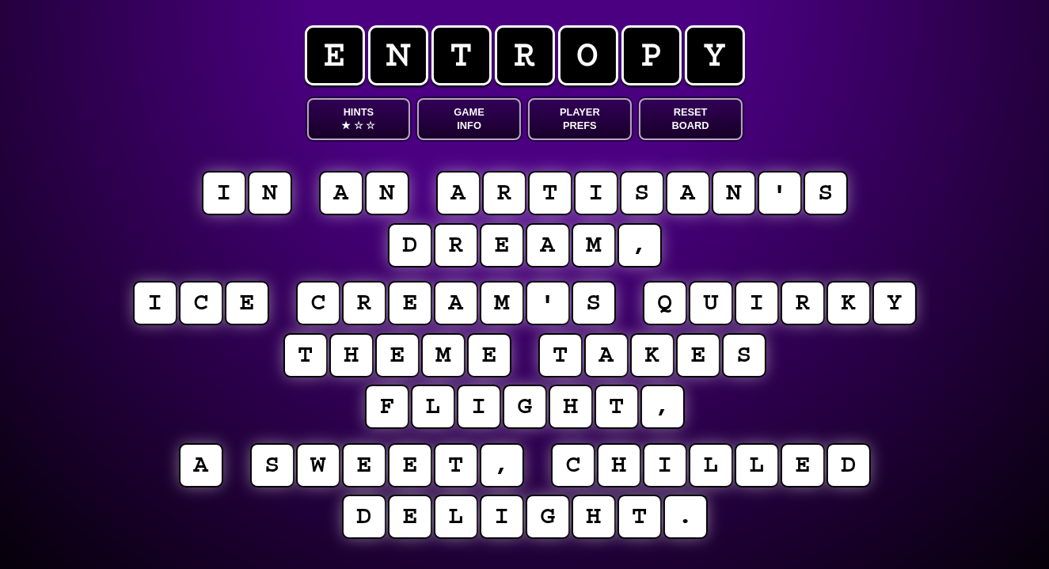
click at [675, 120] on div "Hints ★ ☆ ☆ Game Info Player Prefs Reset Board" at bounding box center [524, 119] width 435 height 42
click at [696, 120] on div "Hints ★ ☆ ☆ Game Info Player Prefs Reset Board" at bounding box center [524, 119] width 435 height 42
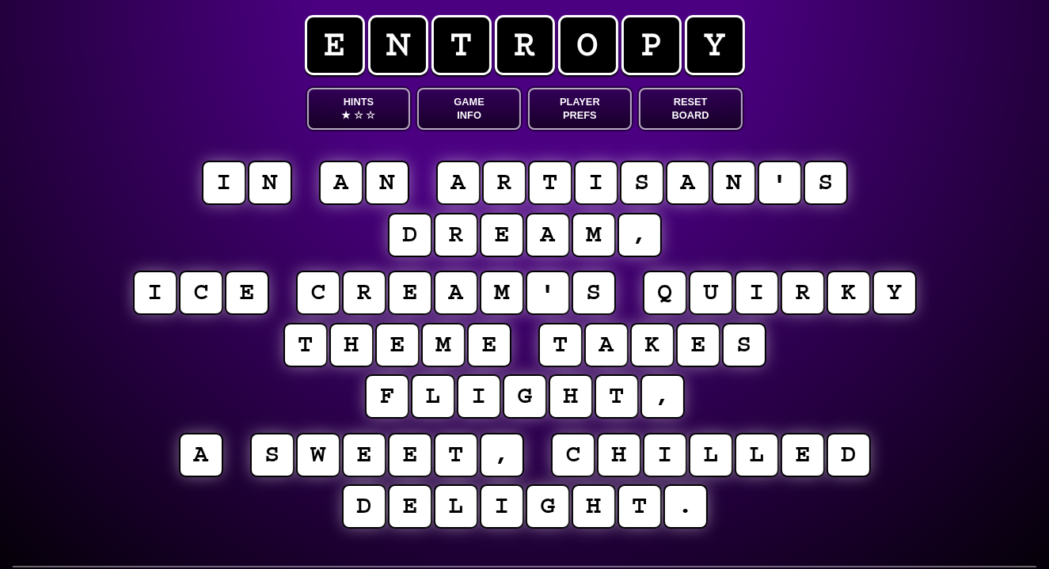
click at [679, 126] on div "Hints ★ ☆ ☆ Game Info Player Prefs Reset Board" at bounding box center [524, 109] width 435 height 42
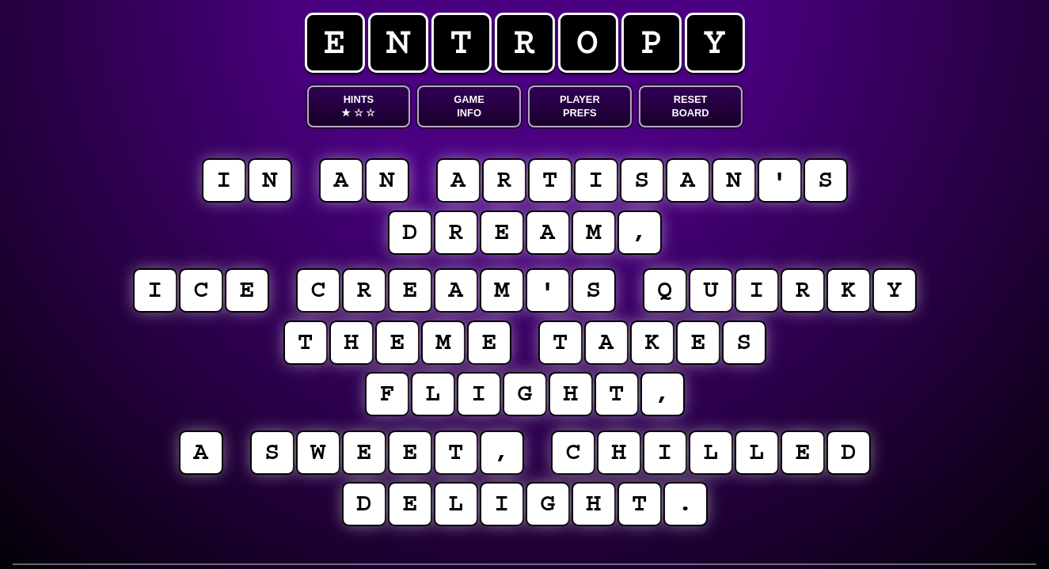
click at [686, 104] on div "Hints ★ ☆ ☆ Game Info Player Prefs Reset Board" at bounding box center [524, 107] width 435 height 42
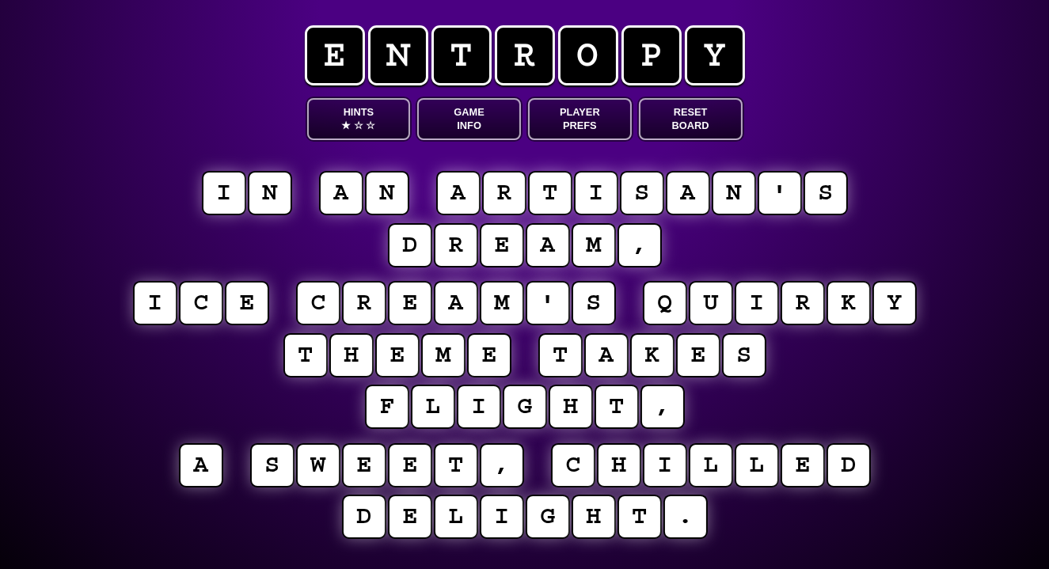
scroll to position [0, 0]
